Goal: Find specific page/section: Find specific page/section

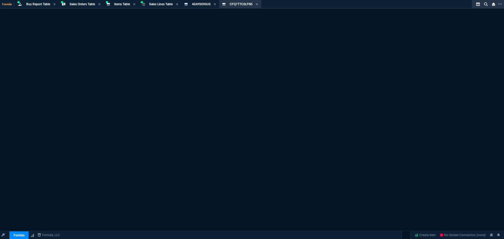
select select "9: OCAM"
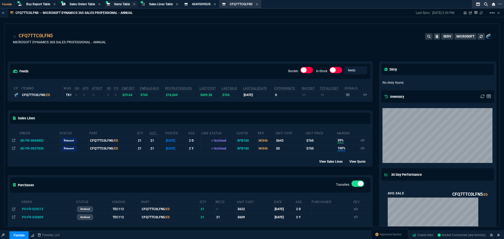
click at [118, 5] on span "Items Table" at bounding box center [122, 4] width 16 height 4
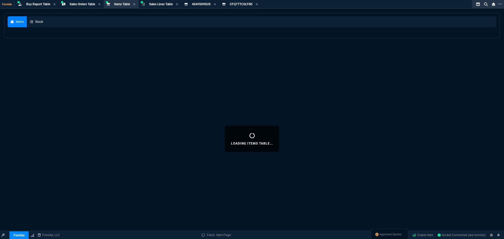
select select
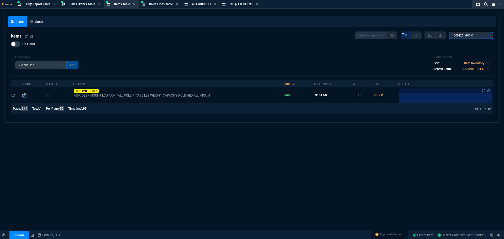
click at [468, 35] on input "10001201-101.C" at bounding box center [470, 35] width 45 height 7
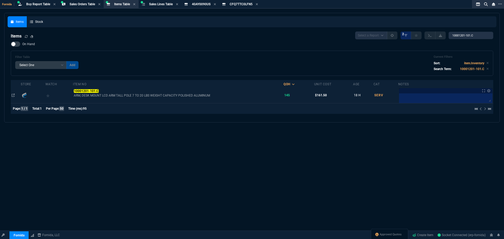
click at [87, 88] on td "10001201-101.C ARM, DESK MOUNT LCD ARM TALL POLE 7 TO 20 LBS WEIGHT CAPACITY PO…" at bounding box center [178, 95] width 210 height 16
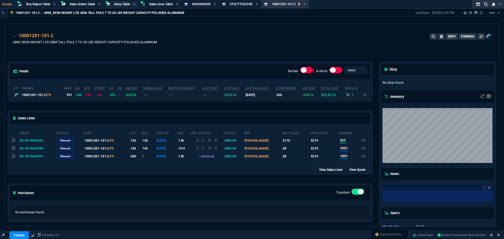
click at [120, 6] on span "Items Table" at bounding box center [122, 4] width 16 height 4
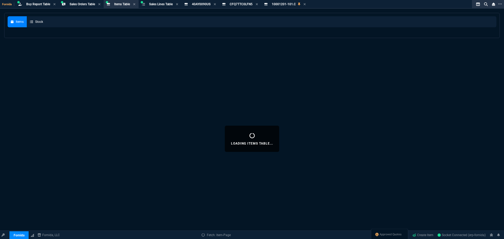
select select
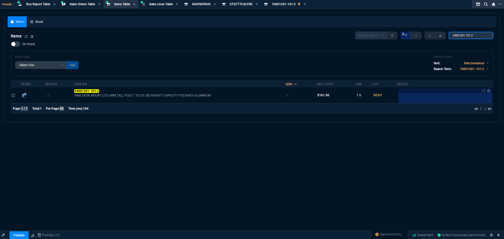
click at [460, 35] on input "10001201-101.C" at bounding box center [470, 35] width 45 height 7
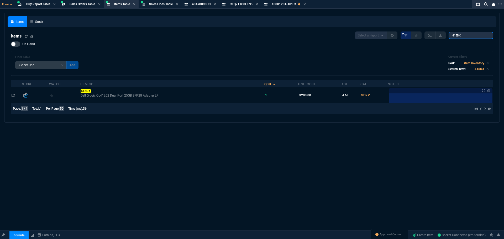
type input "415DX"
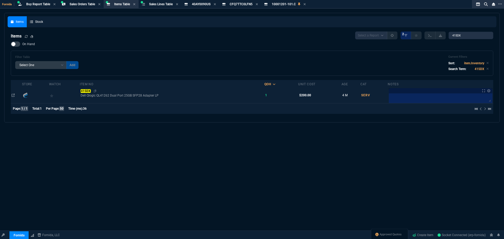
click at [84, 91] on mark "415DX" at bounding box center [86, 91] width 10 height 4
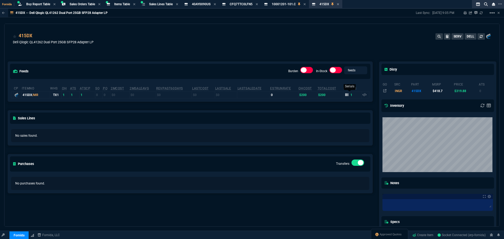
click at [346, 96] on div "1" at bounding box center [348, 95] width 7 height 5
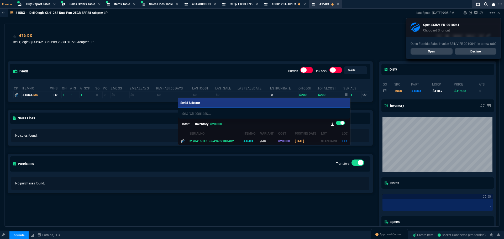
click at [480, 52] on div at bounding box center [252, 119] width 504 height 239
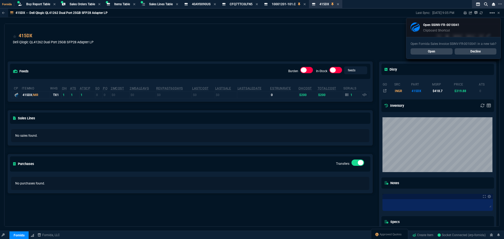
click at [481, 50] on link "Decline" at bounding box center [475, 51] width 42 height 6
